Goal: Task Accomplishment & Management: Use online tool/utility

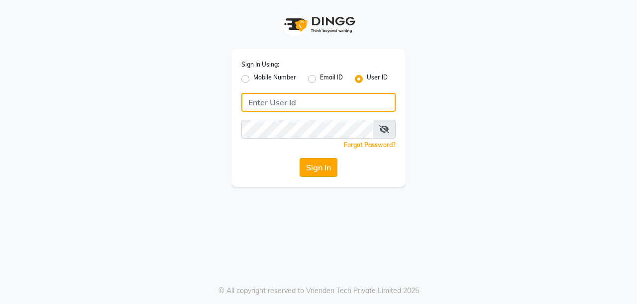
type input "8637218181"
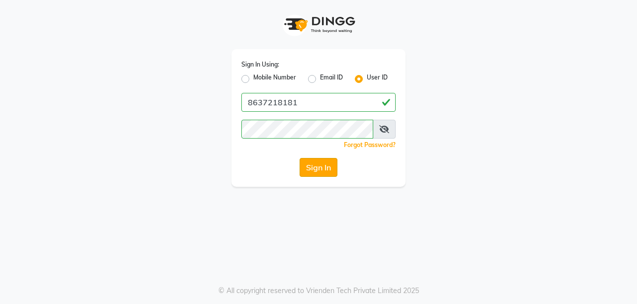
click at [316, 167] on button "Sign In" at bounding box center [318, 167] width 38 height 19
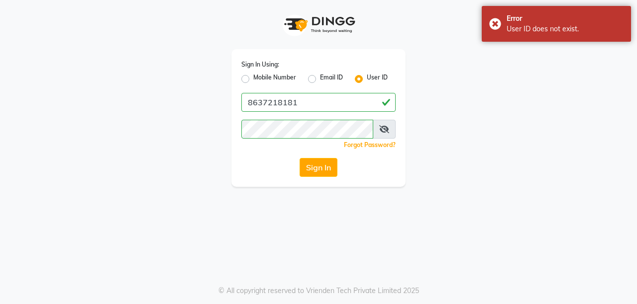
click at [253, 77] on label "Mobile Number" at bounding box center [274, 79] width 43 height 12
click at [253, 77] on input "Mobile Number" at bounding box center [256, 76] width 6 height 6
radio input "true"
radio input "false"
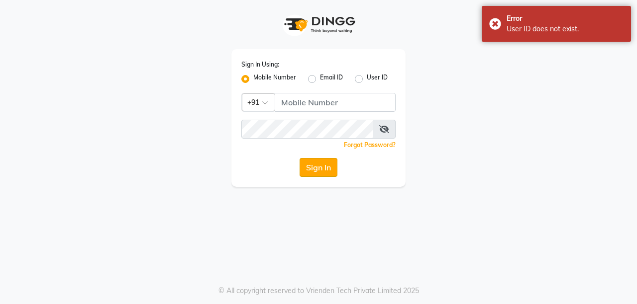
click at [310, 167] on button "Sign In" at bounding box center [318, 167] width 38 height 19
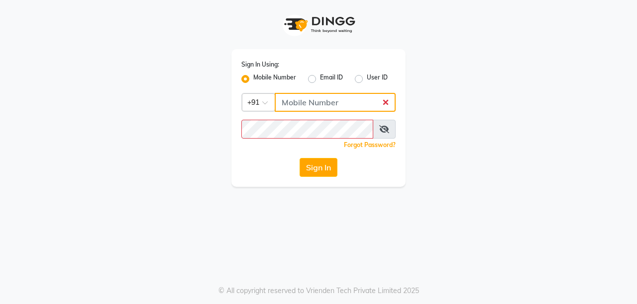
click at [335, 101] on input "Username" at bounding box center [335, 102] width 121 height 19
type input "8637218181"
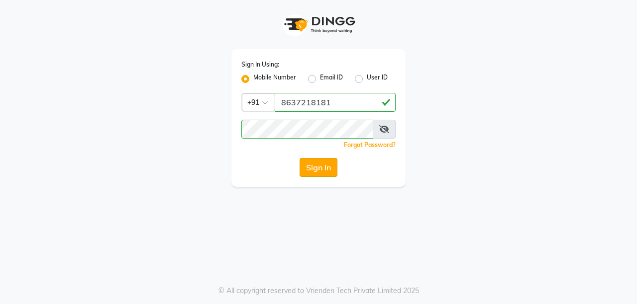
click at [316, 165] on button "Sign In" at bounding box center [318, 167] width 38 height 19
